Goal: Task Accomplishment & Management: Manage account settings

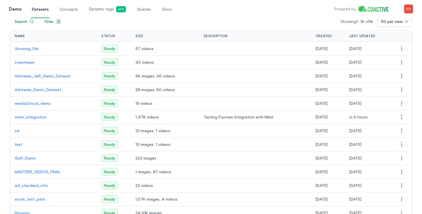
scroll to position [55, 0]
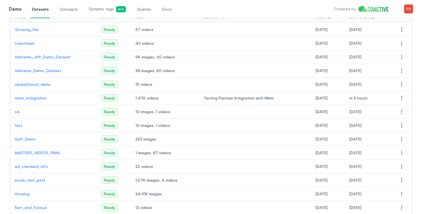
click at [46, 102] on td "mimir_integration" at bounding box center [53, 98] width 87 height 14
click at [43, 96] on p "mimir_integration" at bounding box center [54, 98] width 78 height 6
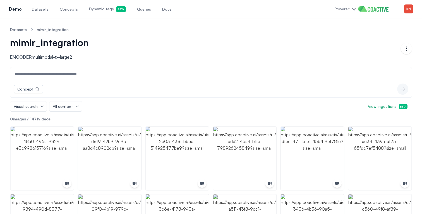
click at [165, 10] on link "Docs" at bounding box center [167, 9] width 12 height 18
click at [166, 80] on input at bounding box center [210, 73] width 399 height 13
type input "********"
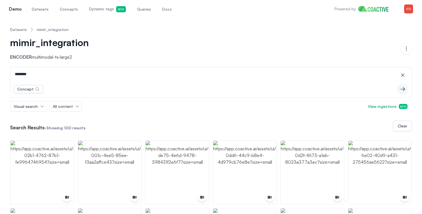
drag, startPoint x: 192, startPoint y: 75, endPoint x: 0, endPoint y: 63, distance: 192.2
click at [401, 77] on icon "button" at bounding box center [403, 75] width 6 height 6
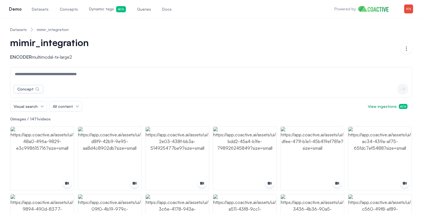
click at [347, 50] on div "mimir_integration Encoder multimodal-tx-large2" at bounding box center [205, 48] width 391 height 23
click at [298, 78] on input at bounding box center [210, 73] width 399 height 13
click at [295, 70] on input at bounding box center [210, 73] width 399 height 13
click at [409, 12] on img "button" at bounding box center [408, 8] width 9 height 9
click at [377, 37] on link "Settings" at bounding box center [380, 41] width 66 height 10
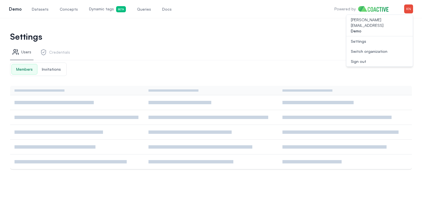
click at [62, 54] on link "Credentials" at bounding box center [55, 53] width 34 height 14
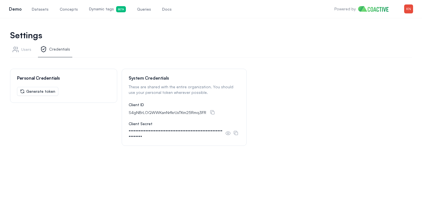
click at [21, 52] on link "Users" at bounding box center [21, 51] width 23 height 14
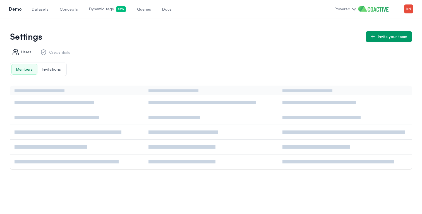
click at [36, 10] on span "Datasets" at bounding box center [40, 9] width 17 height 6
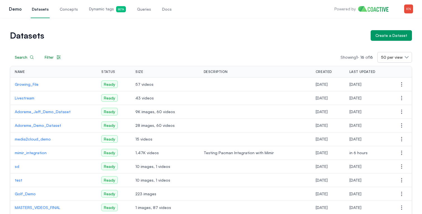
click at [32, 149] on td "mimir_integration" at bounding box center [53, 153] width 87 height 14
click at [32, 150] on p "mimir_integration" at bounding box center [54, 153] width 78 height 6
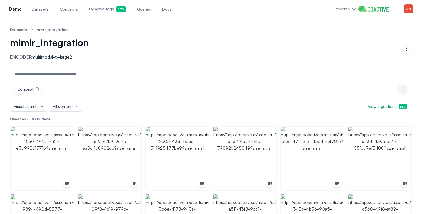
click at [89, 75] on input at bounding box center [210, 73] width 399 height 13
click at [409, 10] on img "button" at bounding box center [408, 8] width 9 height 9
click at [302, 39] on div "mimir_integration Encoder multimodal-tx-large2" at bounding box center [205, 48] width 391 height 23
click at [411, 13] on img "button" at bounding box center [408, 8] width 9 height 9
click at [381, 36] on link "Settings" at bounding box center [380, 41] width 66 height 10
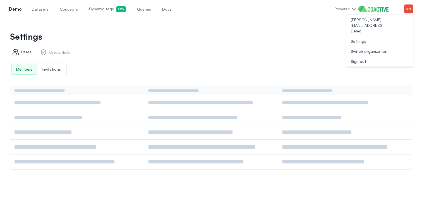
click at [232, 64] on div "Members Invitations" at bounding box center [211, 69] width 402 height 13
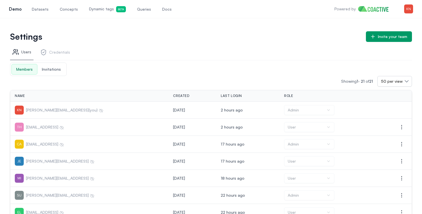
click at [64, 51] on link "Credentials" at bounding box center [55, 53] width 34 height 14
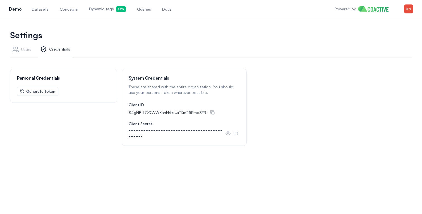
click at [37, 91] on button "Generate token" at bounding box center [37, 91] width 41 height 9
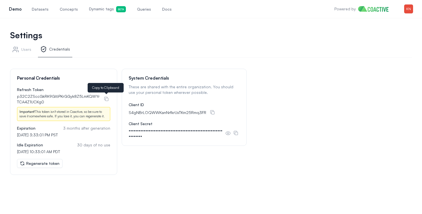
click at [107, 101] on icon at bounding box center [106, 99] width 4 height 4
drag, startPoint x: 17, startPoint y: 78, endPoint x: 50, endPoint y: 78, distance: 33.5
click at [50, 78] on div "Personal Credentials" at bounding box center [63, 78] width 107 height 18
click at [332, 77] on div "Personal Credentials Refresh Token p32C2ZSccGkRK9GI6PKrGGyk8Z5LmKQWYrTCA4Z1UCKg…" at bounding box center [211, 122] width 402 height 106
click at [107, 97] on icon at bounding box center [107, 99] width 6 height 6
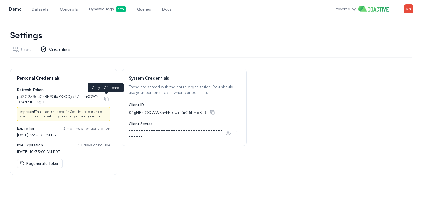
click at [42, 12] on link "Datasets" at bounding box center [40, 9] width 19 height 18
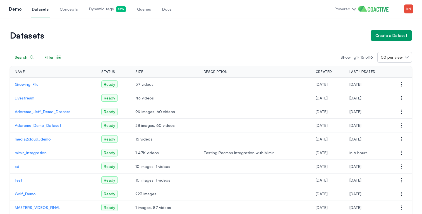
click at [35, 154] on p "mimir_integration" at bounding box center [54, 153] width 78 height 6
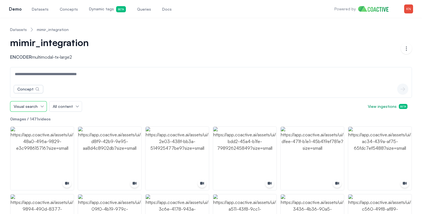
click at [43, 105] on button "Visual search" at bounding box center [28, 106] width 36 height 10
click at [70, 106] on span "All content" at bounding box center [63, 107] width 20 height 6
click at [81, 106] on div "Visual search All content All content Images Videos View ingestions Beta" at bounding box center [211, 106] width 402 height 11
click at [103, 109] on div "Visual search All content View ingestions Beta" at bounding box center [211, 106] width 402 height 11
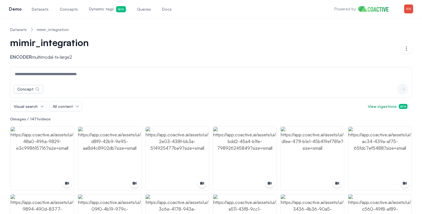
click at [96, 79] on input at bounding box center [210, 73] width 399 height 13
click at [34, 90] on button "Concept" at bounding box center [29, 89] width 30 height 8
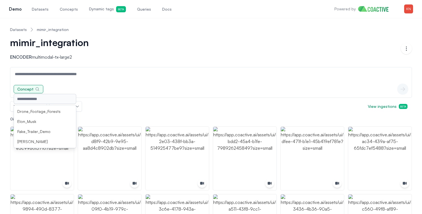
click at [37, 90] on icon "button" at bounding box center [38, 89] width 4 height 4
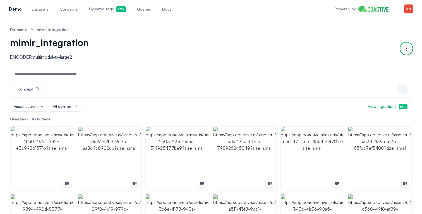
click at [402, 48] on button "Open options" at bounding box center [406, 48] width 11 height 11
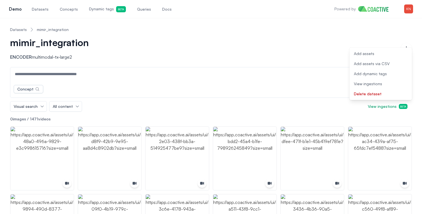
click at [315, 59] on div "mimir_integration Encoder multimodal-tx-large2" at bounding box center [205, 48] width 391 height 23
click at [180, 80] on input at bounding box center [210, 73] width 399 height 13
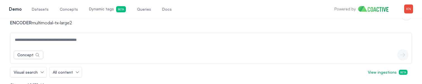
scroll to position [41, 0]
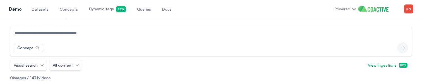
click at [118, 37] on input at bounding box center [210, 32] width 399 height 13
type input "**********"
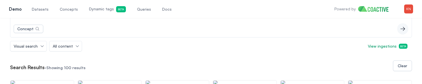
scroll to position [63, 0]
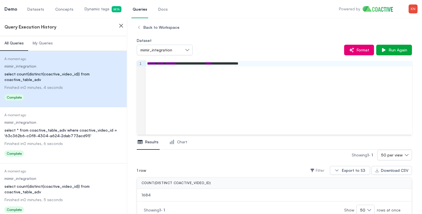
scroll to position [395, 0]
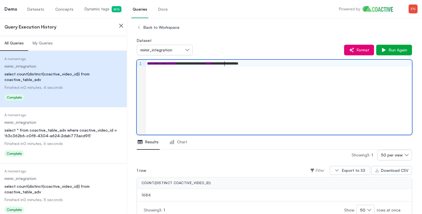
click at [224, 64] on div "**********" at bounding box center [278, 64] width 267 height 6
click at [208, 61] on div "**********" at bounding box center [278, 64] width 267 height 6
click at [209, 64] on div "**********" at bounding box center [278, 64] width 267 height 6
click at [327, 67] on div "**********" at bounding box center [278, 97] width 267 height 75
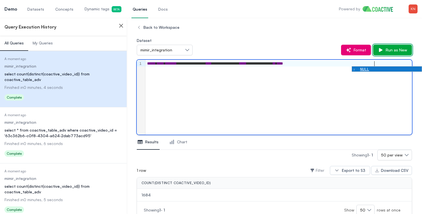
click at [400, 51] on span "Run as New" at bounding box center [396, 50] width 24 height 6
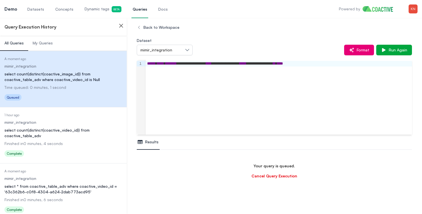
scroll to position [428, 0]
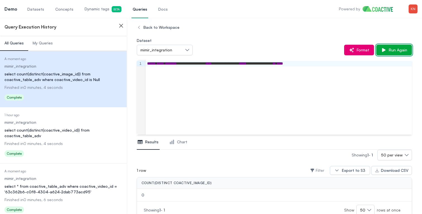
click at [396, 51] on span "Run Again" at bounding box center [397, 50] width 21 height 6
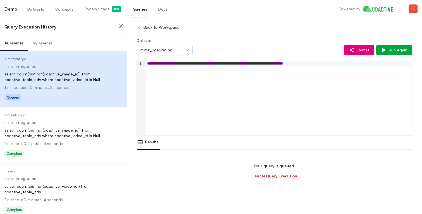
scroll to position [461, 0]
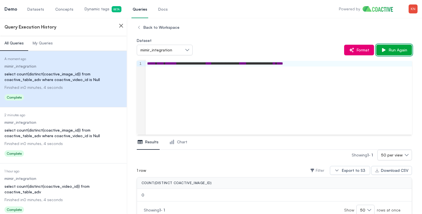
click at [396, 51] on span "Run Again" at bounding box center [397, 50] width 21 height 6
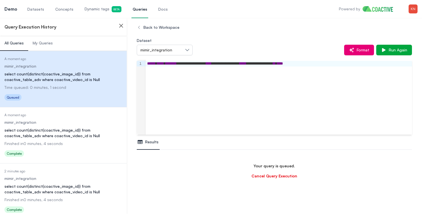
scroll to position [494, 0]
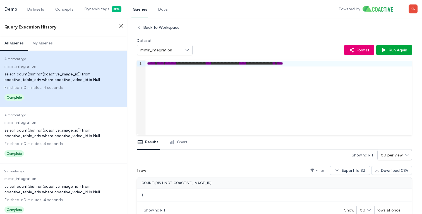
click at [34, 11] on span "Datasets" at bounding box center [35, 9] width 17 height 6
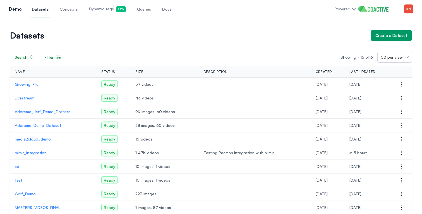
click at [37, 151] on p "mimir_integration" at bounding box center [54, 153] width 78 height 6
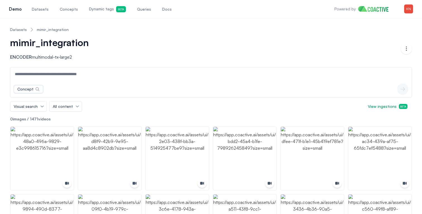
click at [141, 10] on span "Queries" at bounding box center [144, 9] width 14 height 6
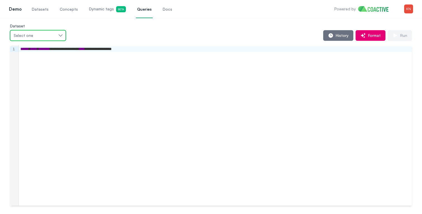
click at [38, 33] on div "Select one" at bounding box center [35, 36] width 43 height 6
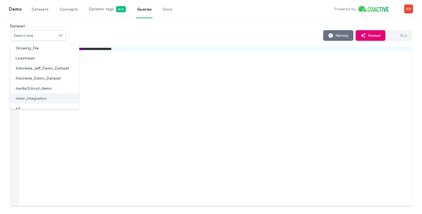
click at [32, 102] on li "mimir_integration" at bounding box center [44, 98] width 69 height 10
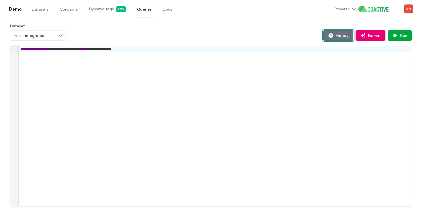
click at [330, 37] on icon "button" at bounding box center [331, 35] width 4 height 4
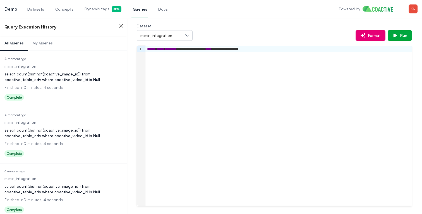
click at [74, 78] on div "select count(distinct(coactive_image_id)) from coactive_table_adv where coactiv…" at bounding box center [63, 76] width 118 height 11
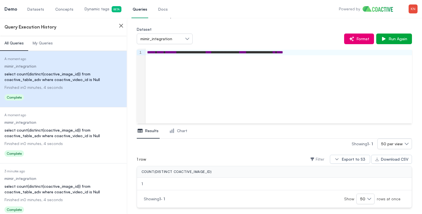
scroll to position [18, 0]
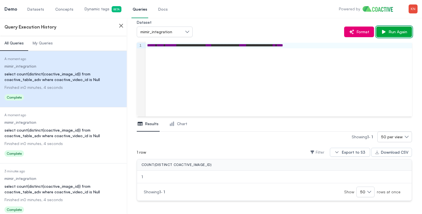
click at [400, 31] on span "Run Again" at bounding box center [397, 32] width 21 height 6
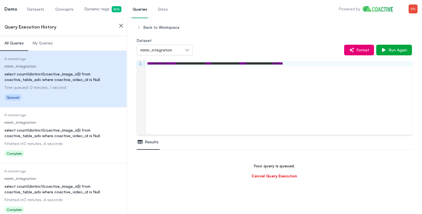
scroll to position [33, 0]
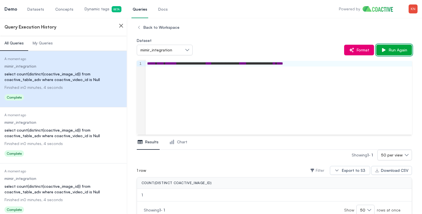
click at [398, 50] on span "Run Again" at bounding box center [397, 50] width 21 height 6
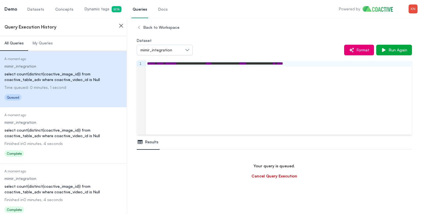
scroll to position [66, 0]
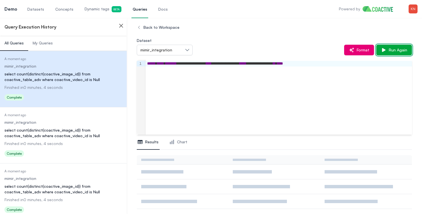
click at [398, 50] on span "Run Again" at bounding box center [397, 50] width 21 height 6
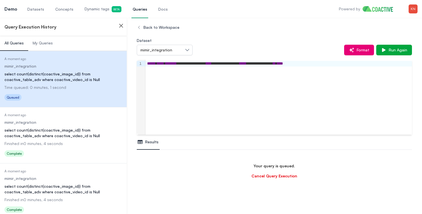
scroll to position [99, 0]
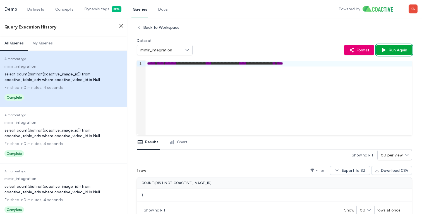
click at [398, 50] on span "Run Again" at bounding box center [397, 50] width 21 height 6
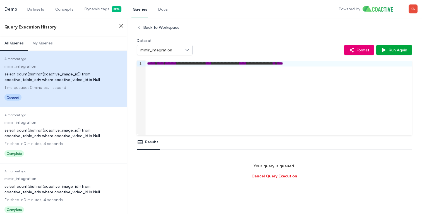
scroll to position [132, 0]
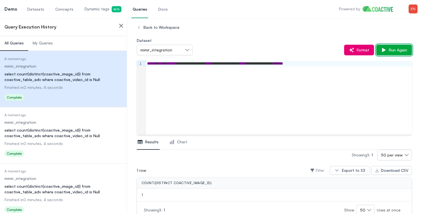
click at [398, 50] on span "Run Again" at bounding box center [397, 50] width 21 height 6
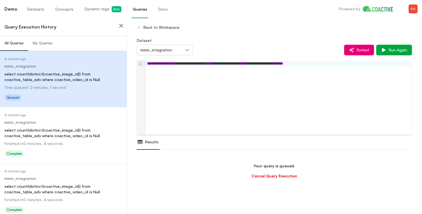
scroll to position [165, 0]
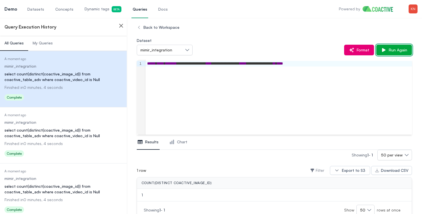
click at [395, 48] on span "Run Again" at bounding box center [397, 50] width 21 height 6
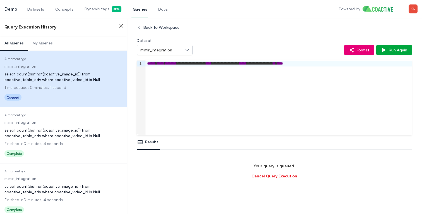
scroll to position [198, 0]
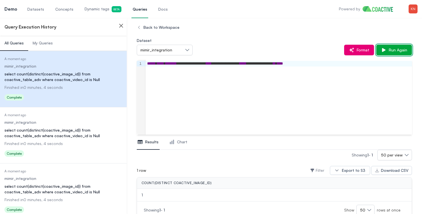
click at [399, 47] on button "Run Again" at bounding box center [394, 50] width 36 height 11
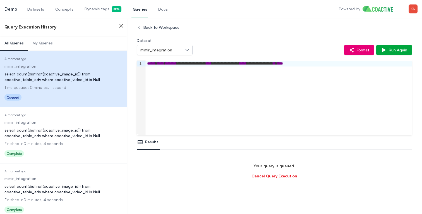
scroll to position [231, 0]
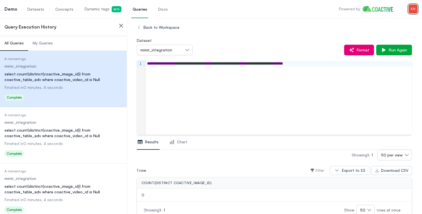
click at [409, 10] on img "button" at bounding box center [413, 8] width 9 height 9
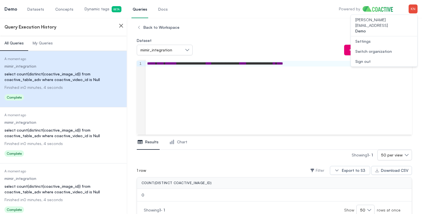
click at [383, 46] on button "Open user menu Switch organization" at bounding box center [384, 51] width 66 height 10
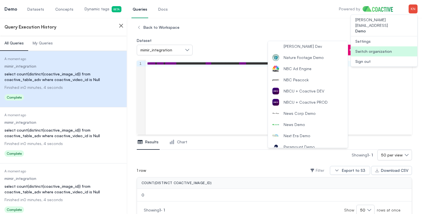
scroll to position [529, 0]
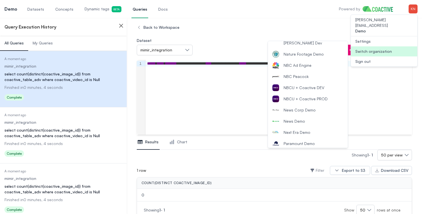
click at [291, 87] on span "NBCU + Coactive DEV" at bounding box center [304, 88] width 41 height 6
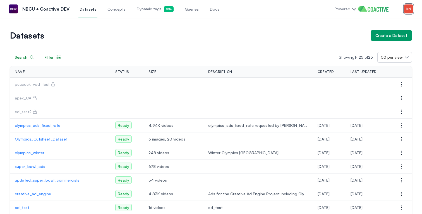
click at [412, 9] on img "button" at bounding box center [408, 8] width 9 height 9
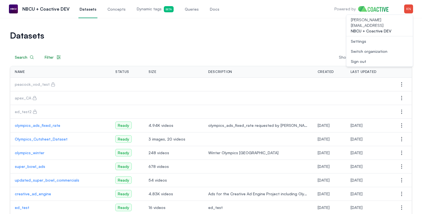
click at [376, 37] on link "Settings" at bounding box center [380, 41] width 66 height 10
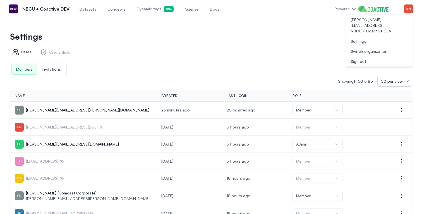
click at [56, 66] on span "Invitations" at bounding box center [51, 69] width 28 height 10
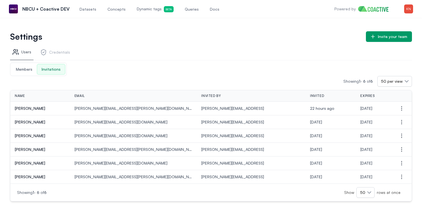
click at [30, 70] on span "Members" at bounding box center [23, 69] width 25 height 10
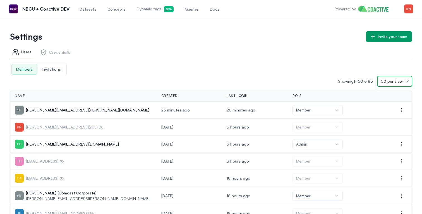
click at [408, 78] on button "50 per view" at bounding box center [394, 81] width 35 height 11
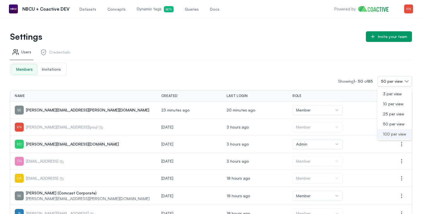
click at [387, 137] on span "100 per view" at bounding box center [394, 134] width 23 height 6
click at [298, 65] on div "Members Invitations" at bounding box center [211, 69] width 402 height 13
click at [304, 38] on h1 "Settings" at bounding box center [186, 37] width 352 height 8
click at [83, 2] on link "Datasets" at bounding box center [87, 9] width 19 height 18
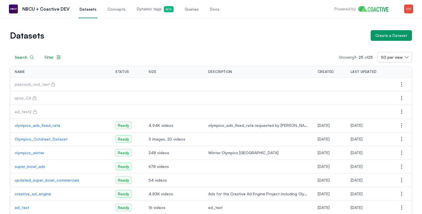
click at [35, 99] on icon at bounding box center [34, 98] width 4 height 4
click at [398, 99] on button "Open options" at bounding box center [401, 97] width 11 height 11
click at [391, 105] on button "Manage permissions" at bounding box center [374, 109] width 63 height 10
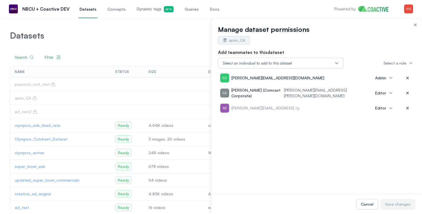
click at [414, 25] on icon "button" at bounding box center [415, 25] width 4 height 4
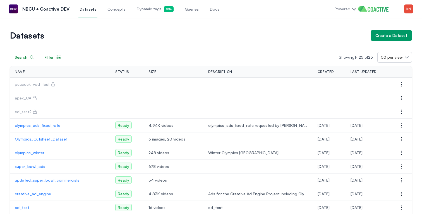
click at [353, 31] on div "Datasets Create a Dataset" at bounding box center [211, 35] width 402 height 11
click at [310, 32] on h1 "Datasets" at bounding box center [188, 36] width 356 height 8
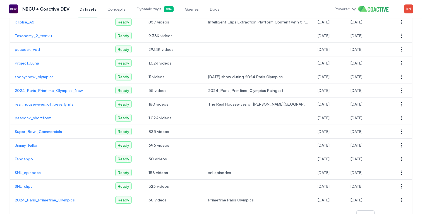
scroll to position [228, 0]
